Goal: Task Accomplishment & Management: Manage account settings

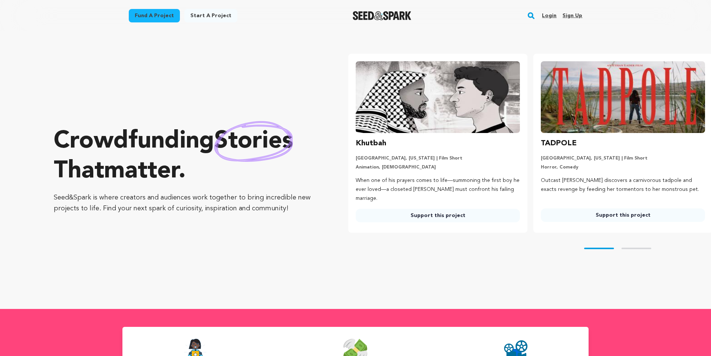
click at [548, 16] on link "Login" at bounding box center [549, 16] width 15 height 12
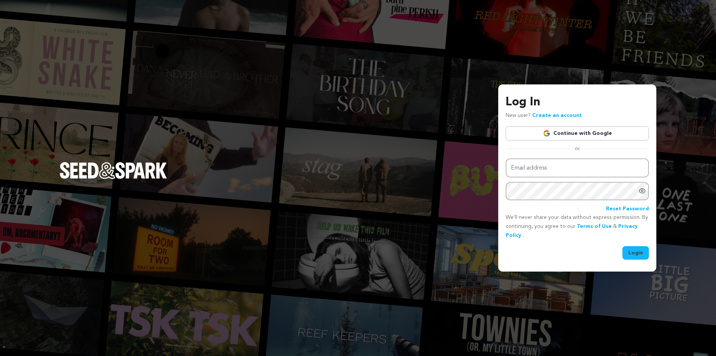
click at [593, 134] on link "Continue with Google" at bounding box center [577, 133] width 143 height 14
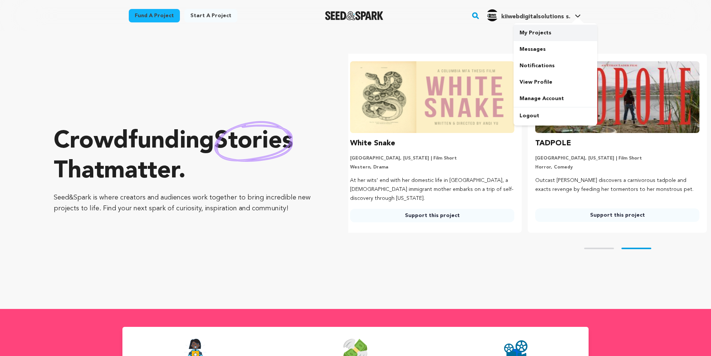
scroll to position [0, 191]
click at [529, 81] on link "View Profile" at bounding box center [555, 82] width 84 height 16
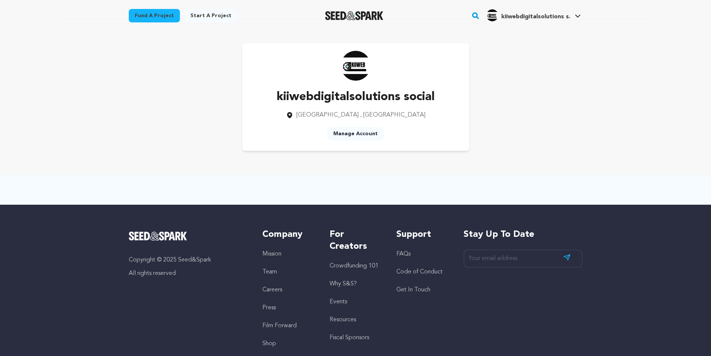
click at [353, 132] on link "Manage Account" at bounding box center [355, 133] width 56 height 13
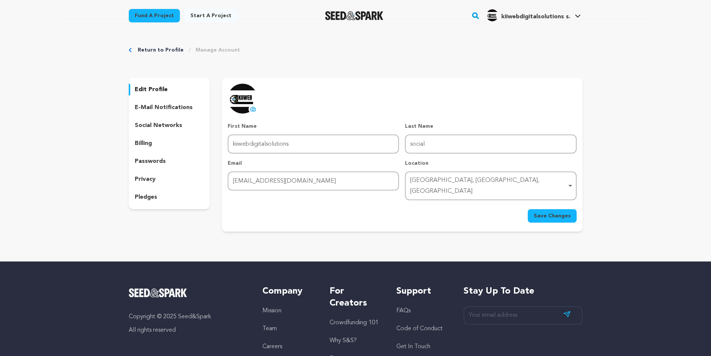
click at [149, 128] on p "social networks" at bounding box center [158, 125] width 47 height 9
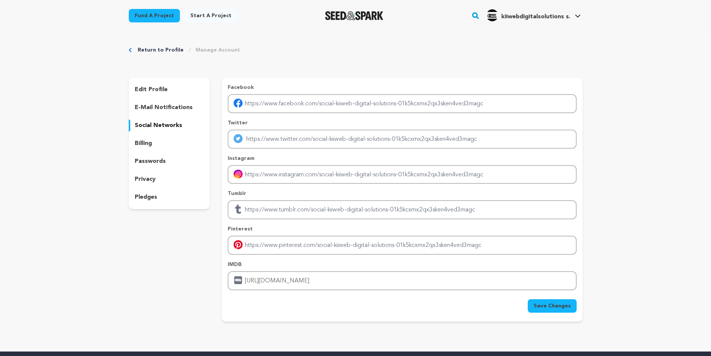
click at [541, 303] on span "Save Changes" at bounding box center [551, 305] width 37 height 7
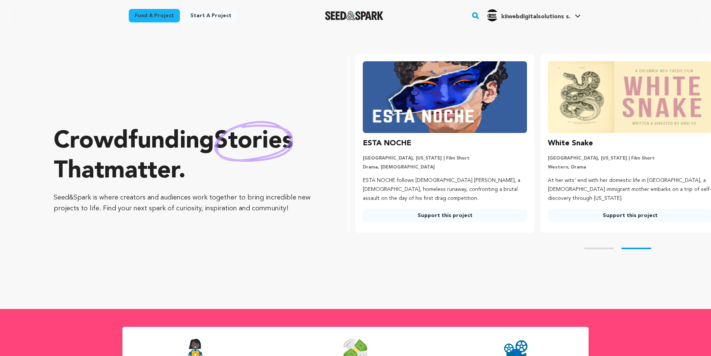
scroll to position [0, 191]
